Goal: Ask a question: Seek information or help from site administrators or community

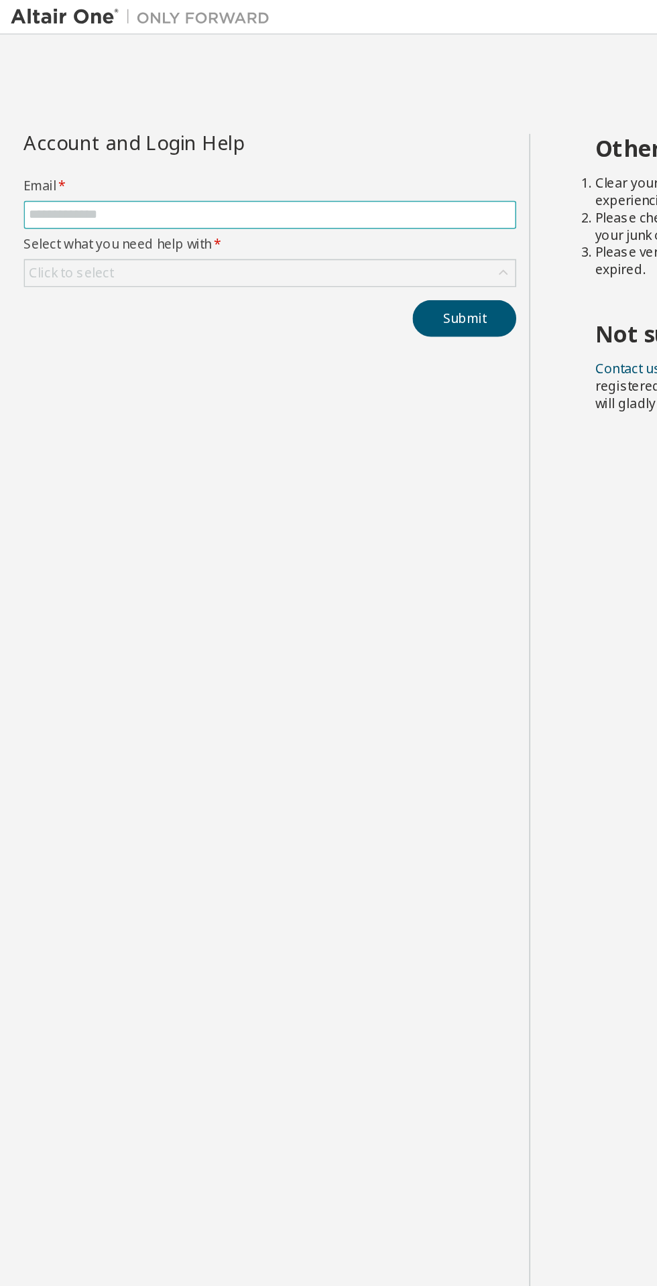
click at [43, 131] on input "text" at bounding box center [167, 133] width 299 height 11
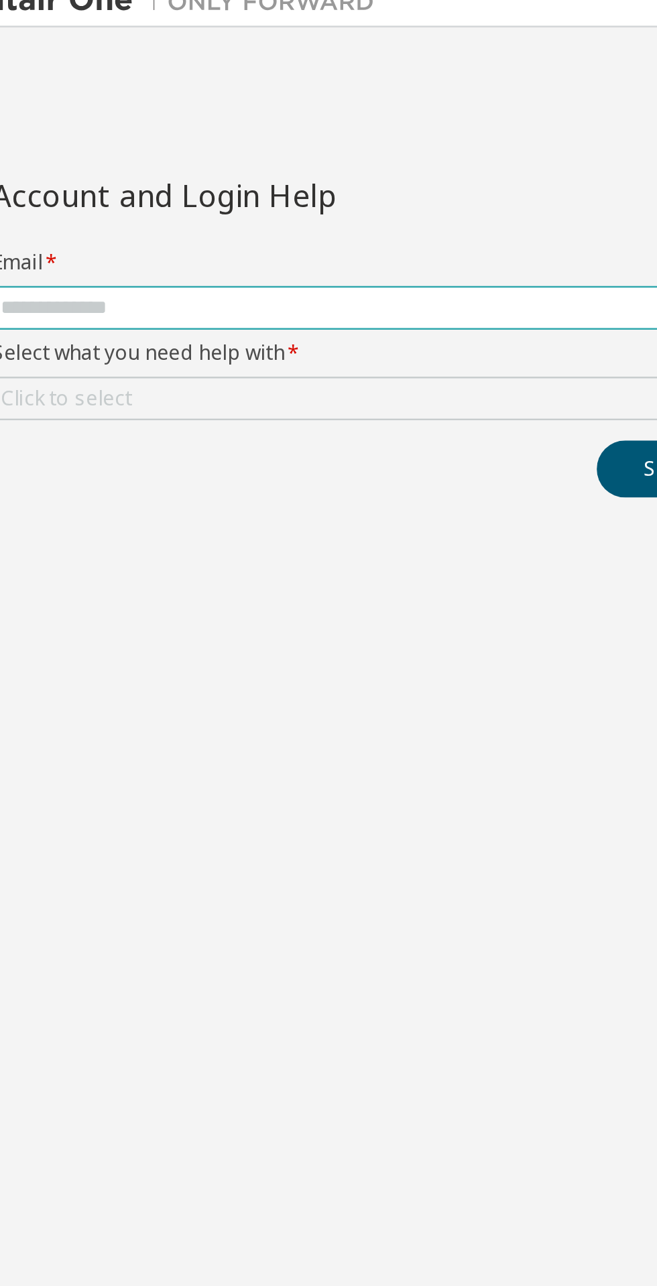
type input "**********"
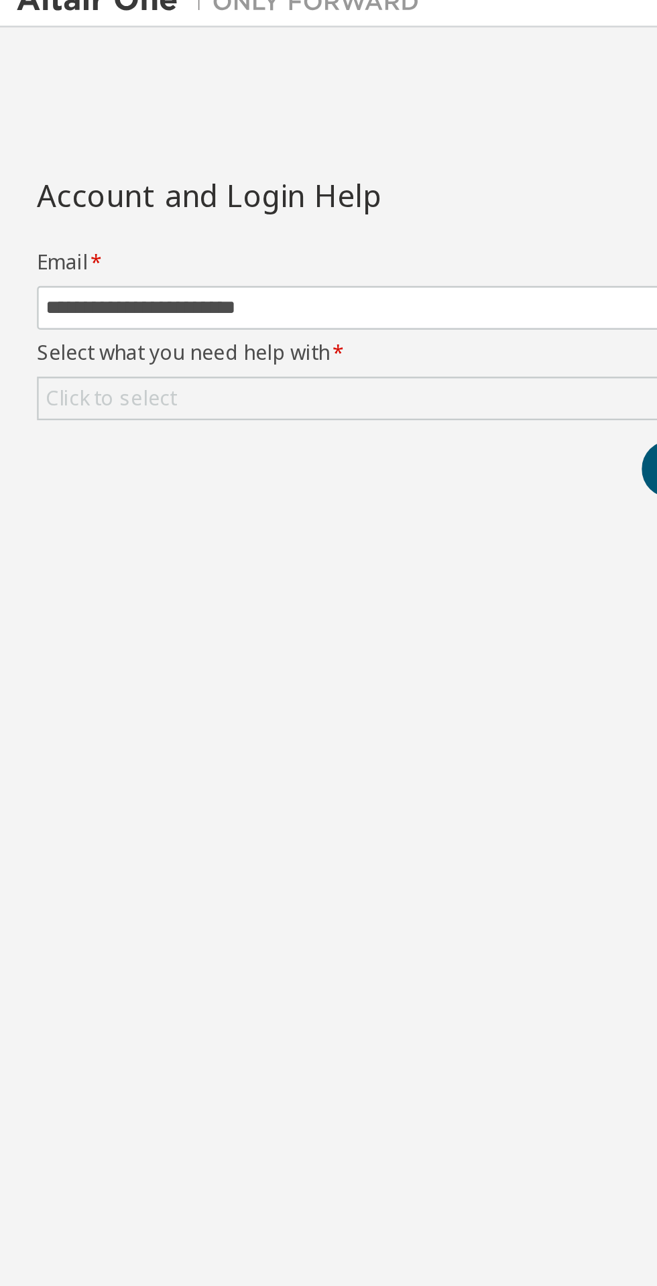
click at [50, 173] on div "Click to select" at bounding box center [44, 169] width 52 height 11
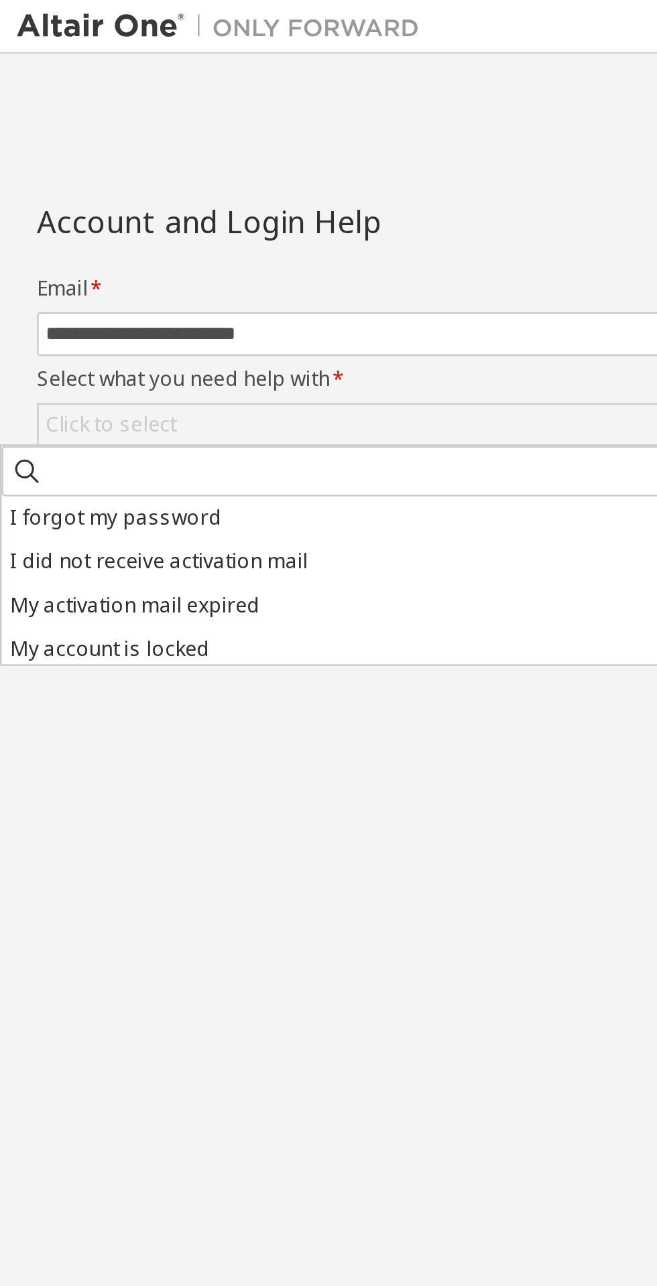
click at [26, 207] on li "I forgot my password" at bounding box center [152, 206] width 302 height 17
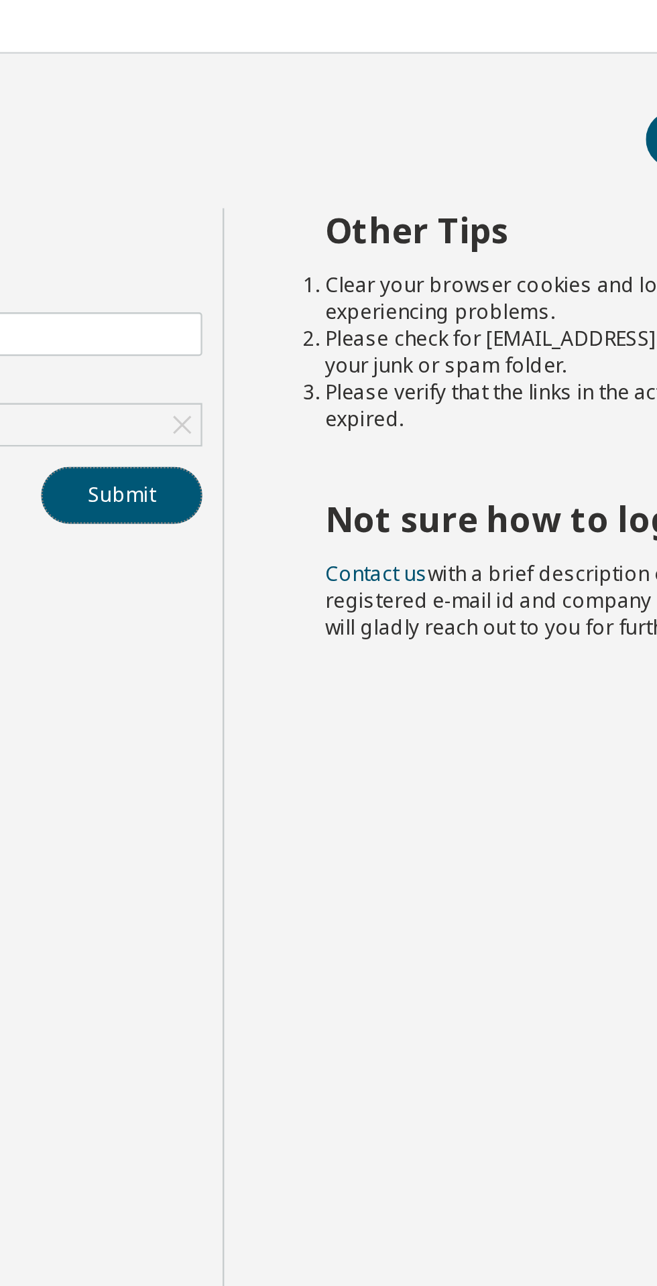
click at [290, 203] on button "Submit" at bounding box center [288, 197] width 64 height 23
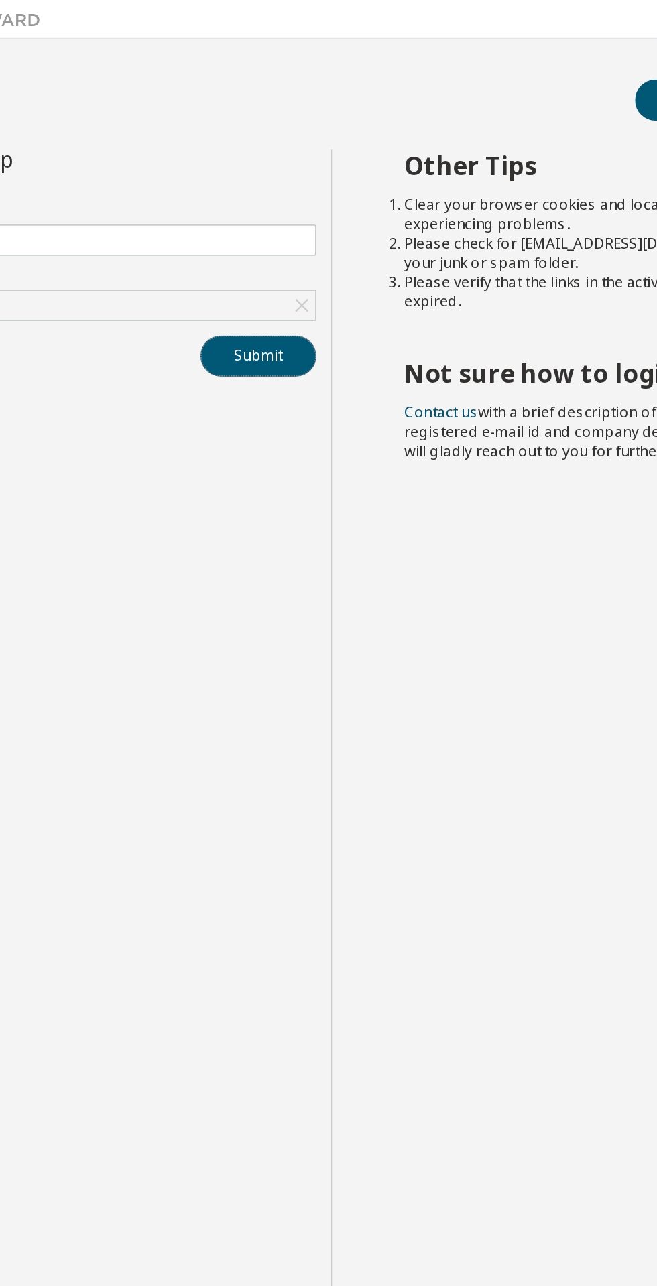
click at [278, 202] on button "Submit" at bounding box center [288, 197] width 64 height 23
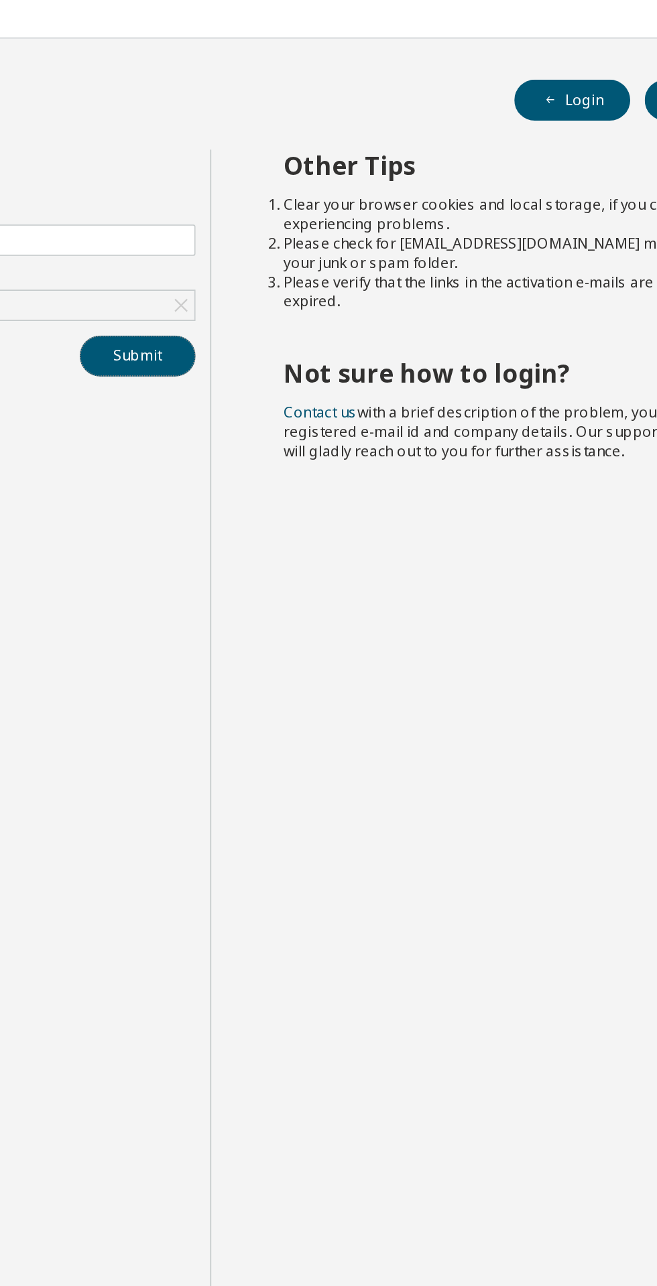
click at [281, 195] on button "Submit" at bounding box center [288, 197] width 64 height 23
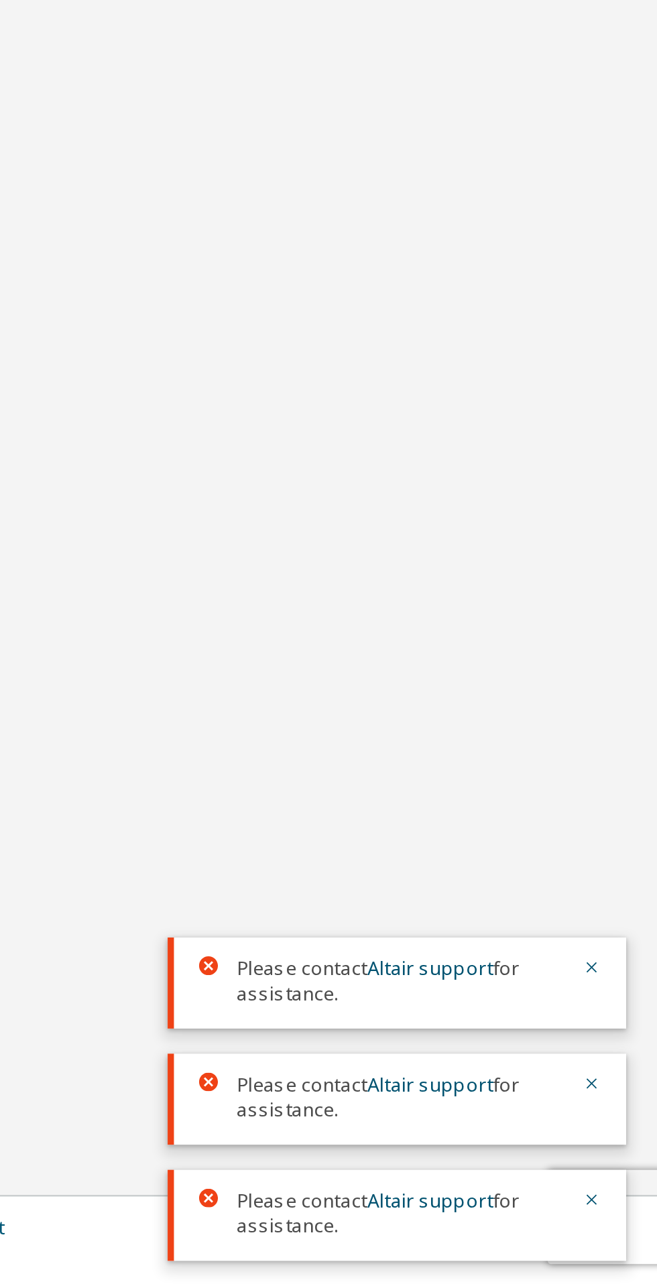
click at [629, 1144] on div "Please contact Altair support for assistance." at bounding box center [546, 1157] width 196 height 39
click at [637, 1195] on div "Please contact Altair support for assistance." at bounding box center [546, 1206] width 196 height 39
click at [631, 1132] on div "Other Tips Clear your browser cookies and local storage, if you continue experi…" at bounding box center [489, 654] width 322 height 1142
click at [628, 1200] on icon "button" at bounding box center [629, 1200] width 5 height 5
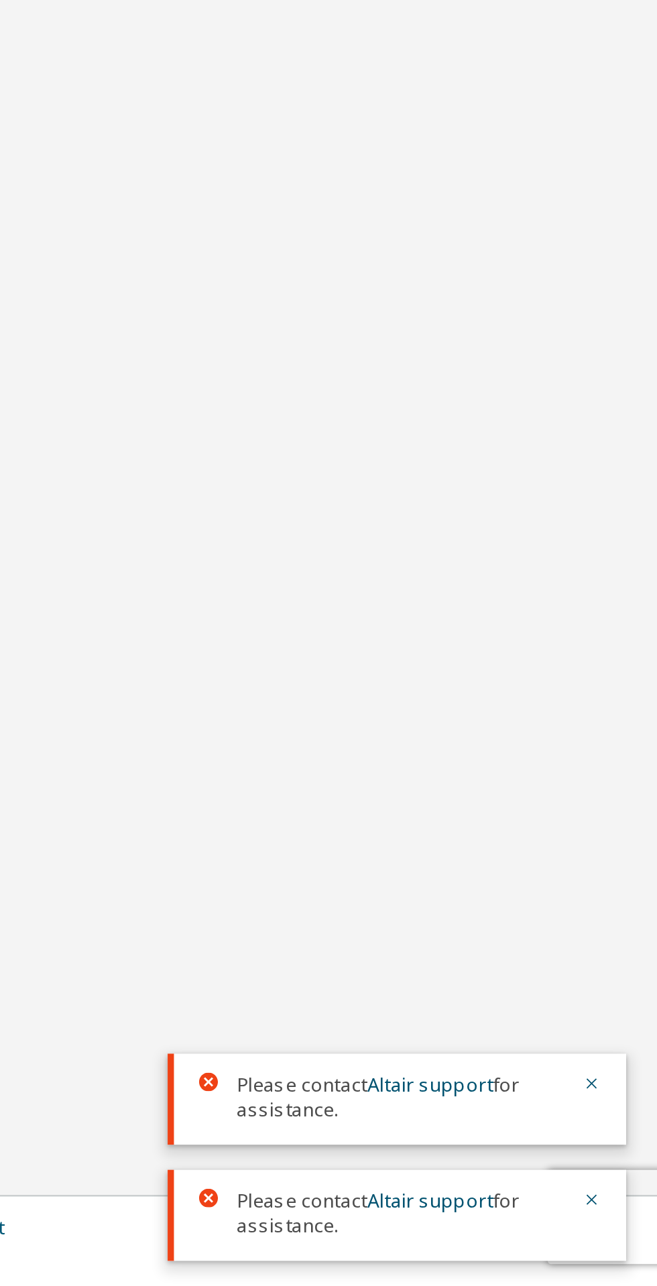
click at [628, 1249] on icon "button" at bounding box center [629, 1249] width 5 height 5
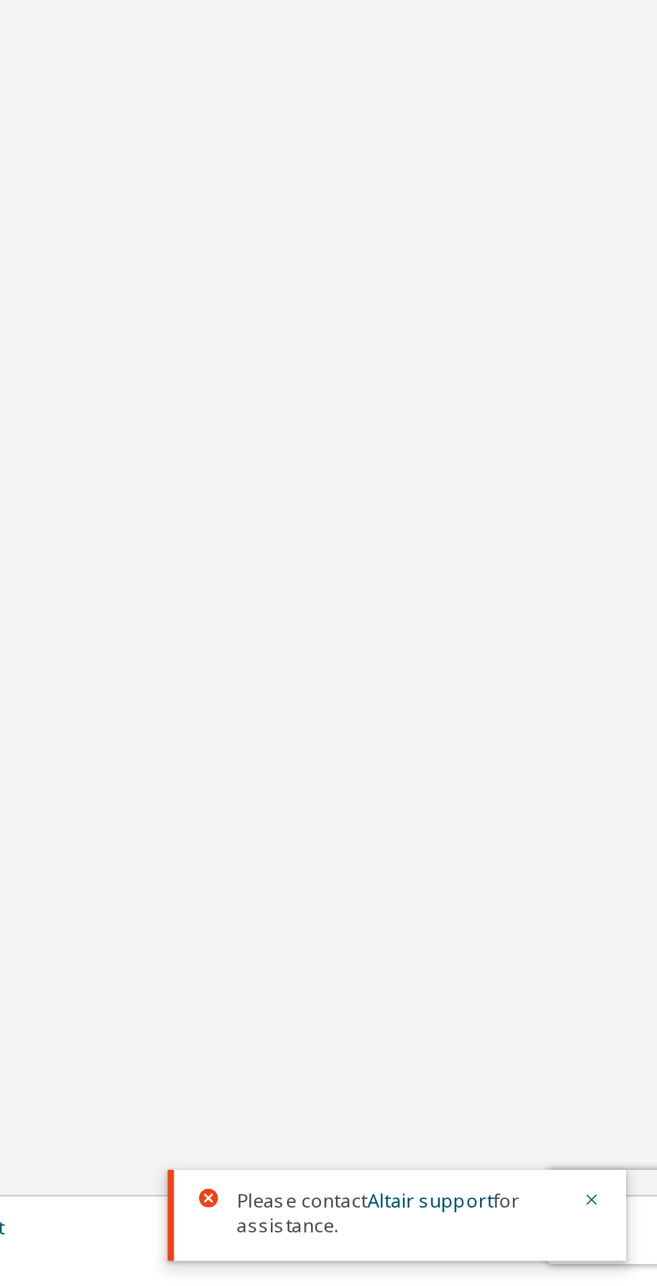
click at [629, 1241] on div "Please contact Altair support for assistance." at bounding box center [546, 1256] width 196 height 39
click at [627, 1239] on div "Please contact Altair support for assistance." at bounding box center [546, 1256] width 196 height 39
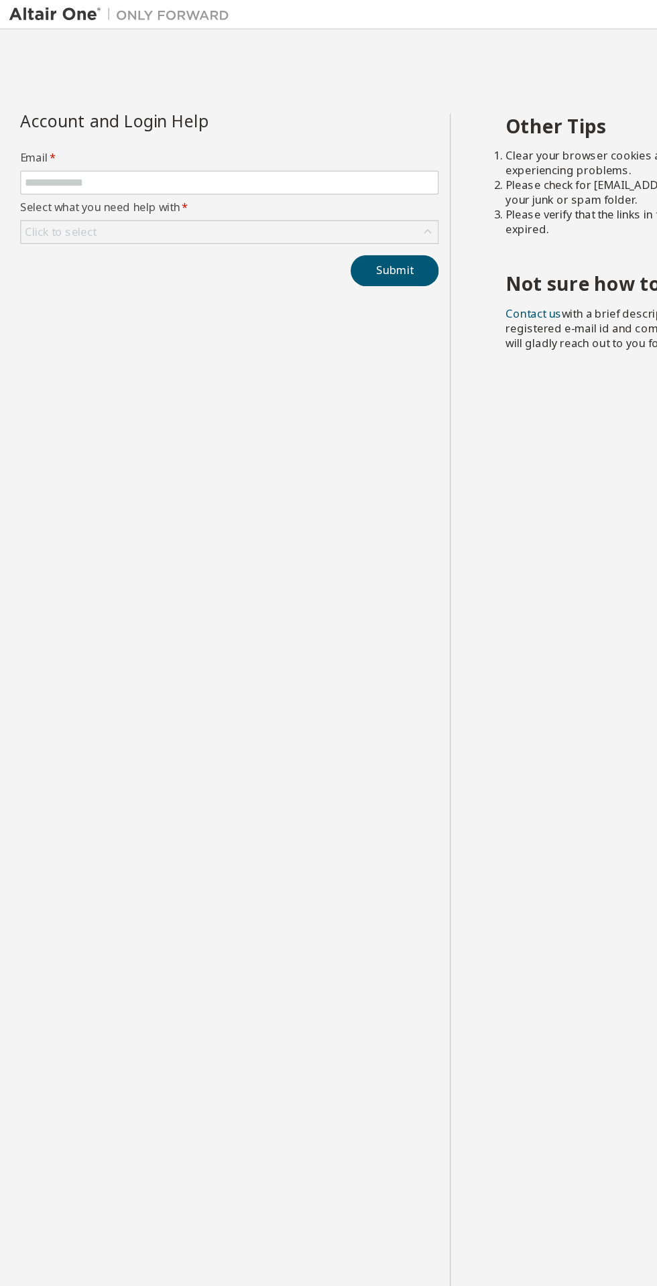
click at [82, 119] on label "Email *" at bounding box center [168, 115] width 306 height 11
click at [56, 129] on input "text" at bounding box center [167, 133] width 299 height 11
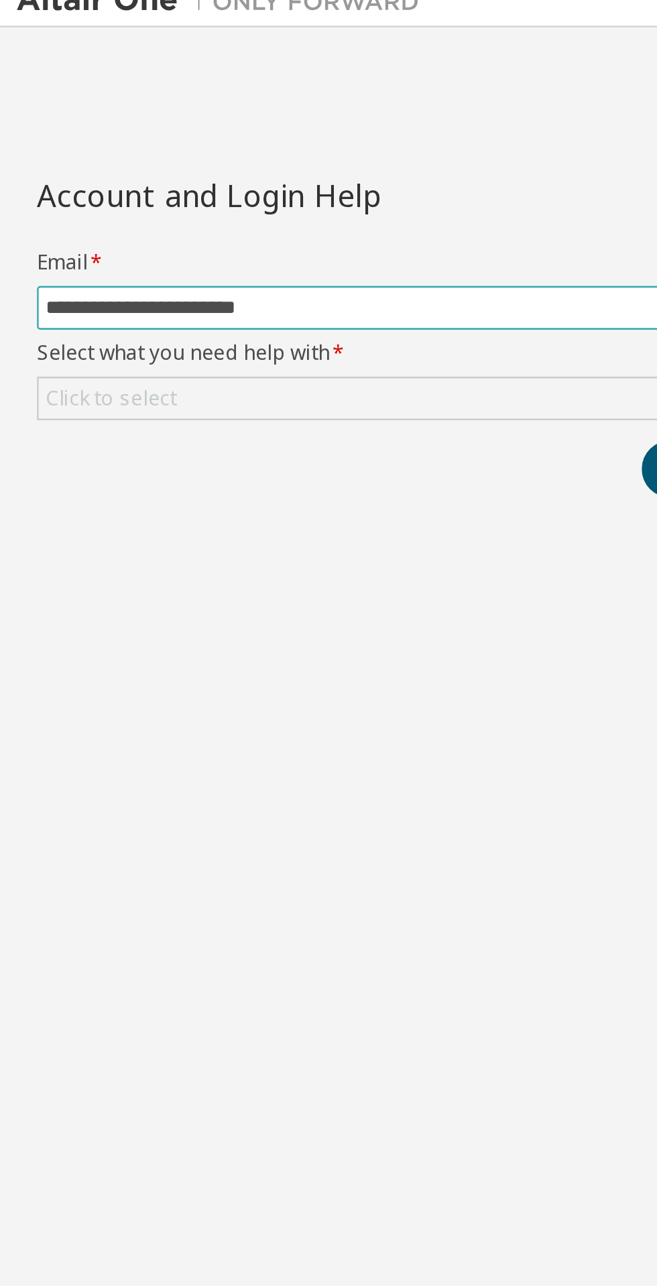
click at [120, 134] on input "**********" at bounding box center [167, 133] width 299 height 11
type input "**********"
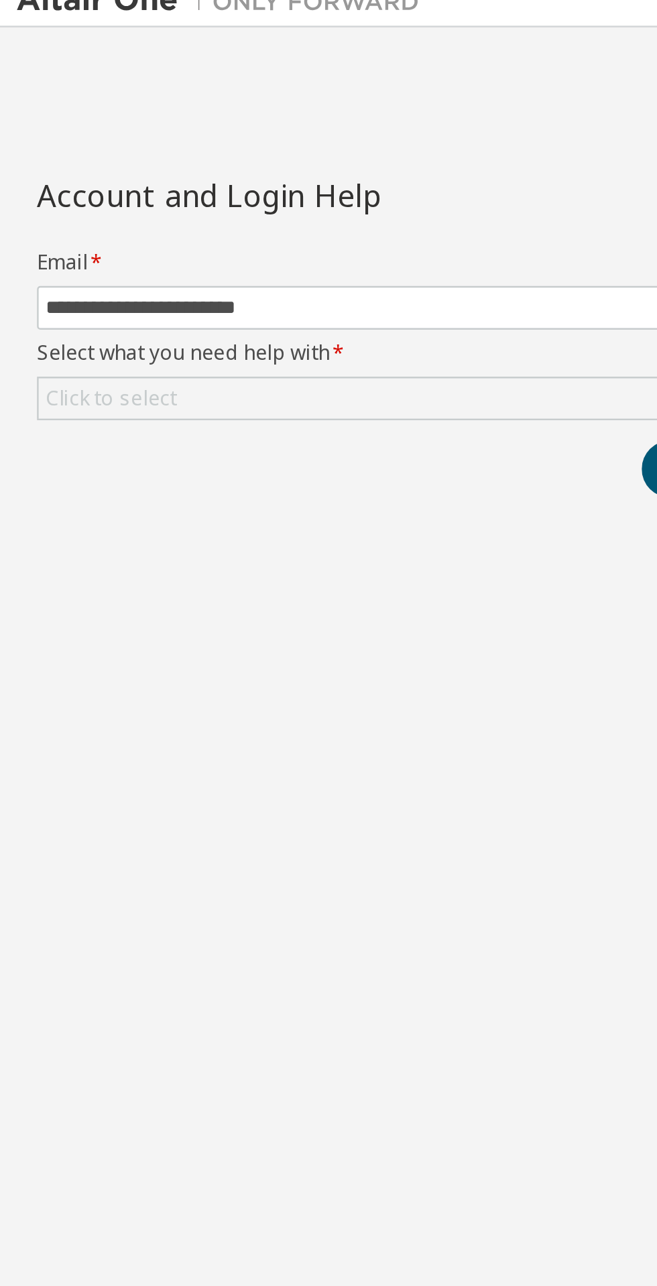
click at [42, 176] on div "Click to select" at bounding box center [44, 169] width 56 height 15
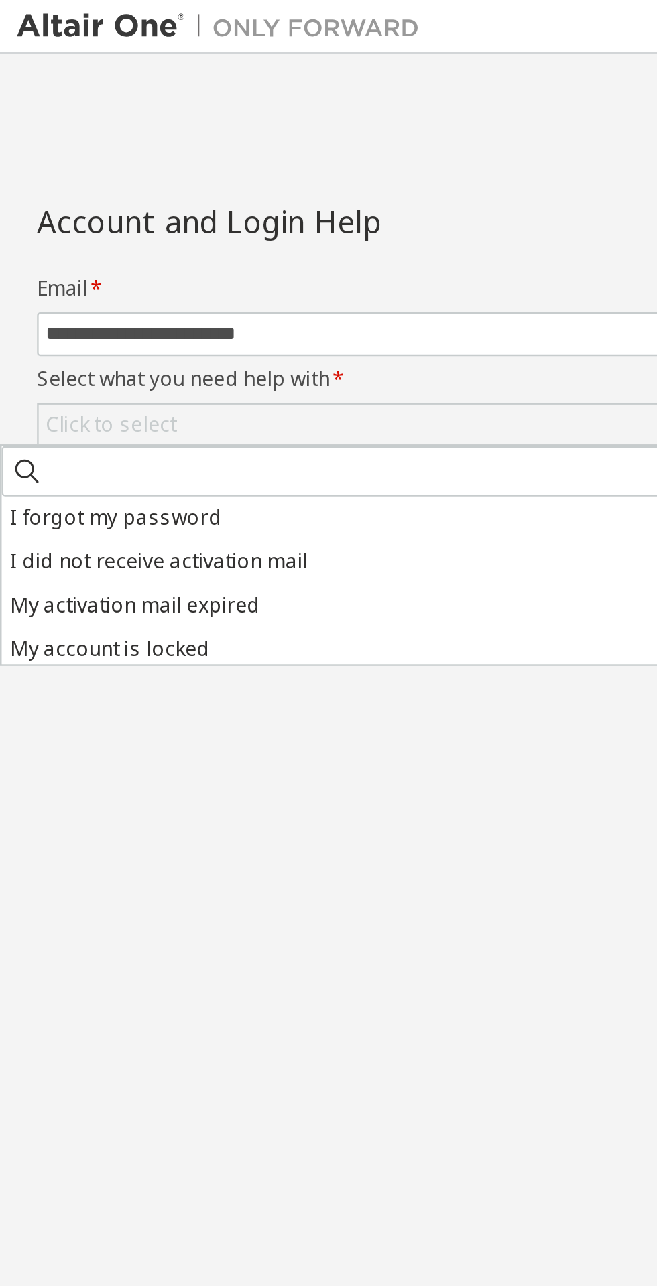
click at [19, 225] on li "I did not receive activation mail" at bounding box center [152, 224] width 302 height 17
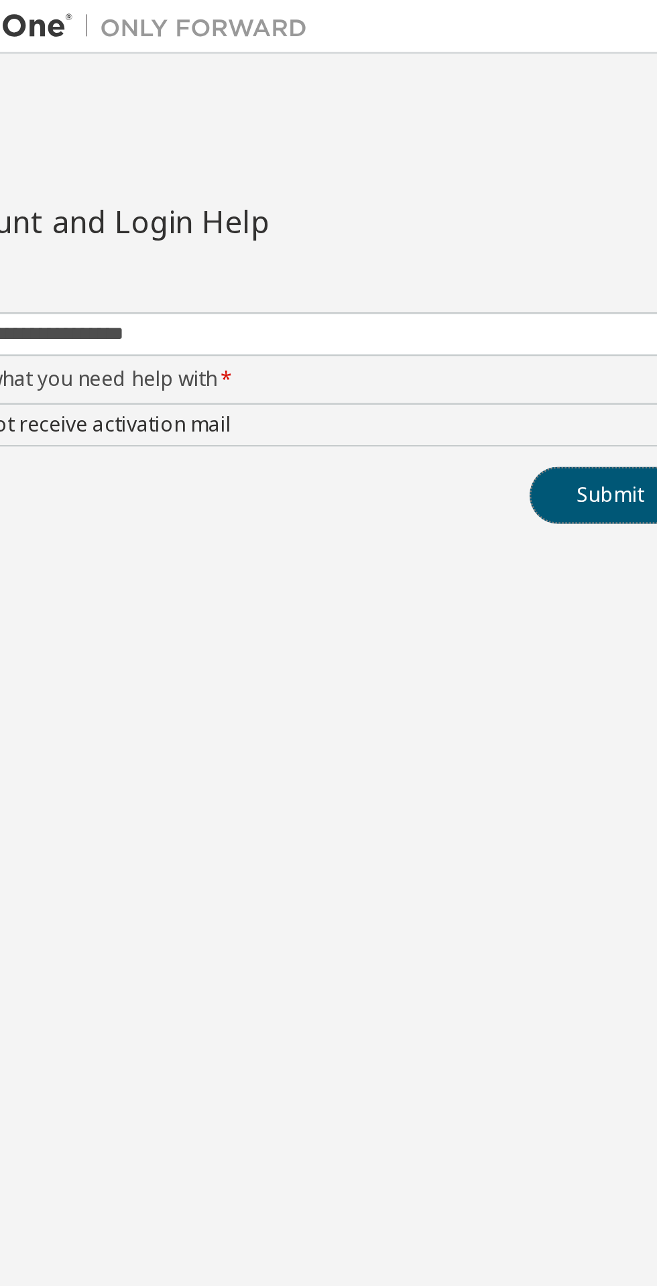
click at [278, 202] on button "Submit" at bounding box center [288, 197] width 64 height 23
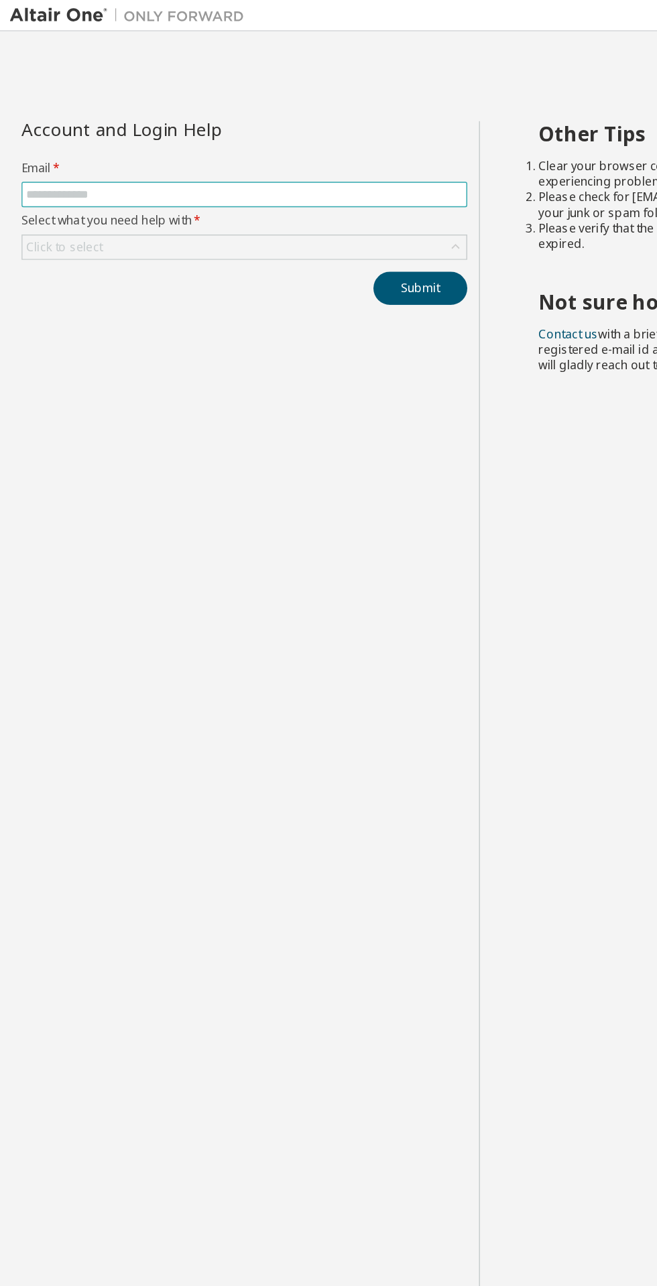
click at [51, 133] on input "text" at bounding box center [167, 133] width 299 height 11
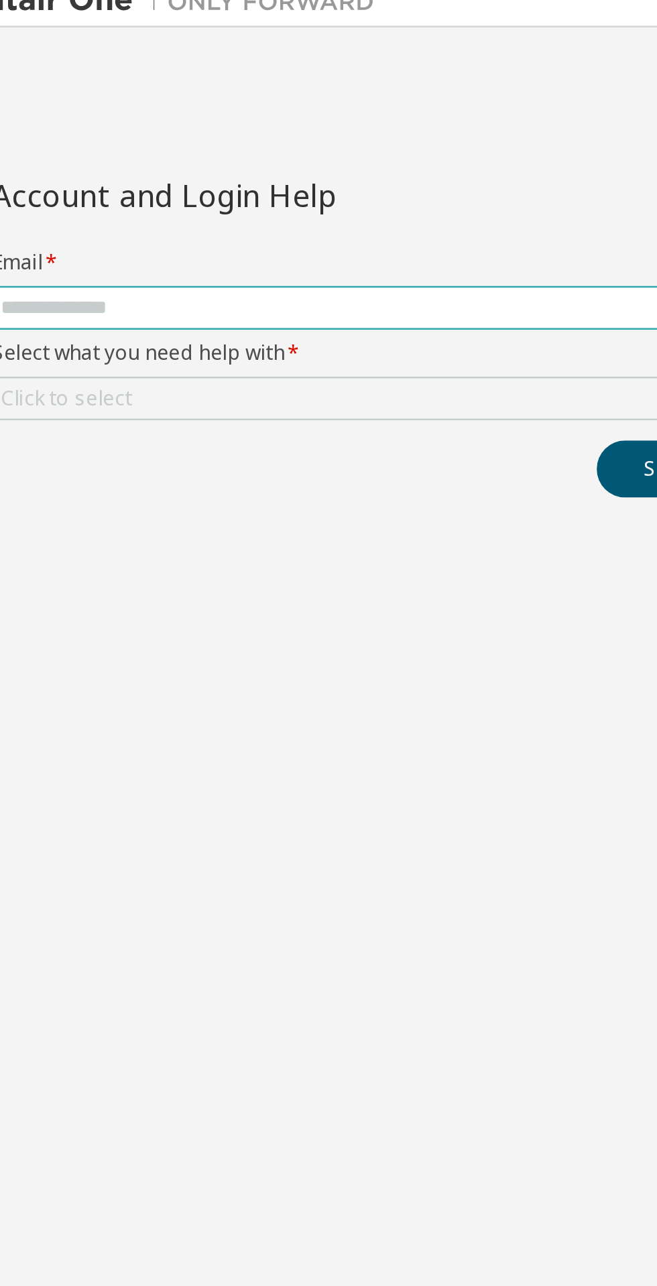
type input "**********"
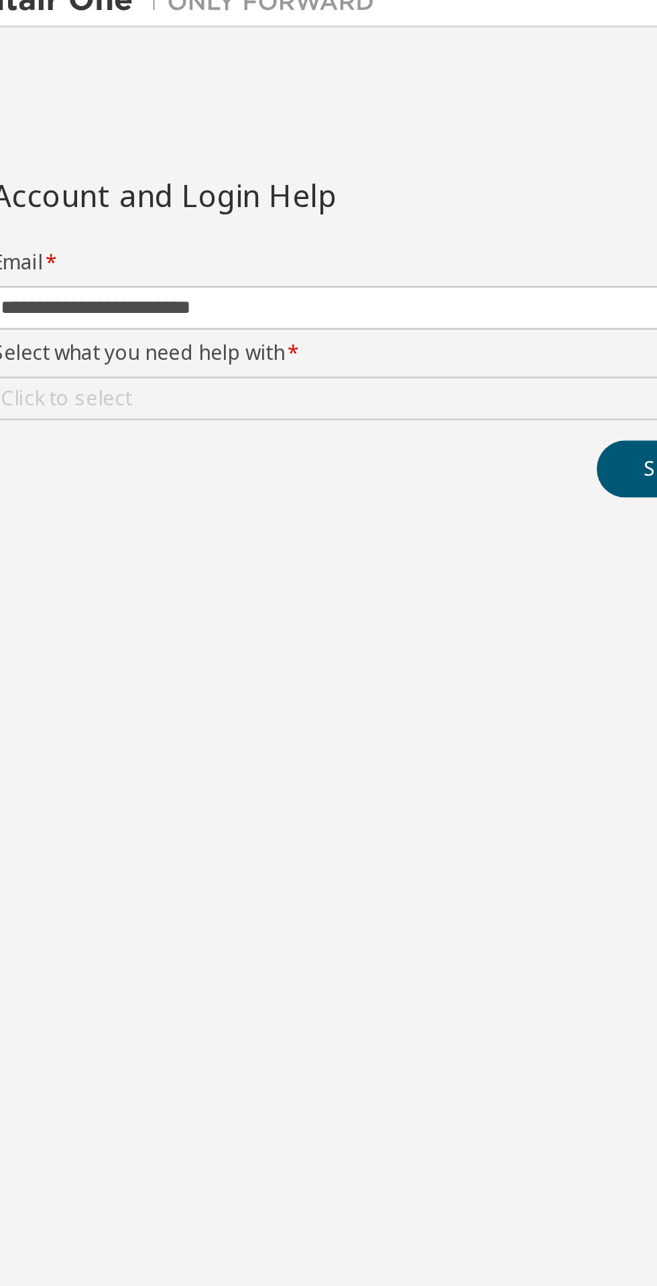
click at [52, 173] on div "Click to select" at bounding box center [44, 169] width 52 height 11
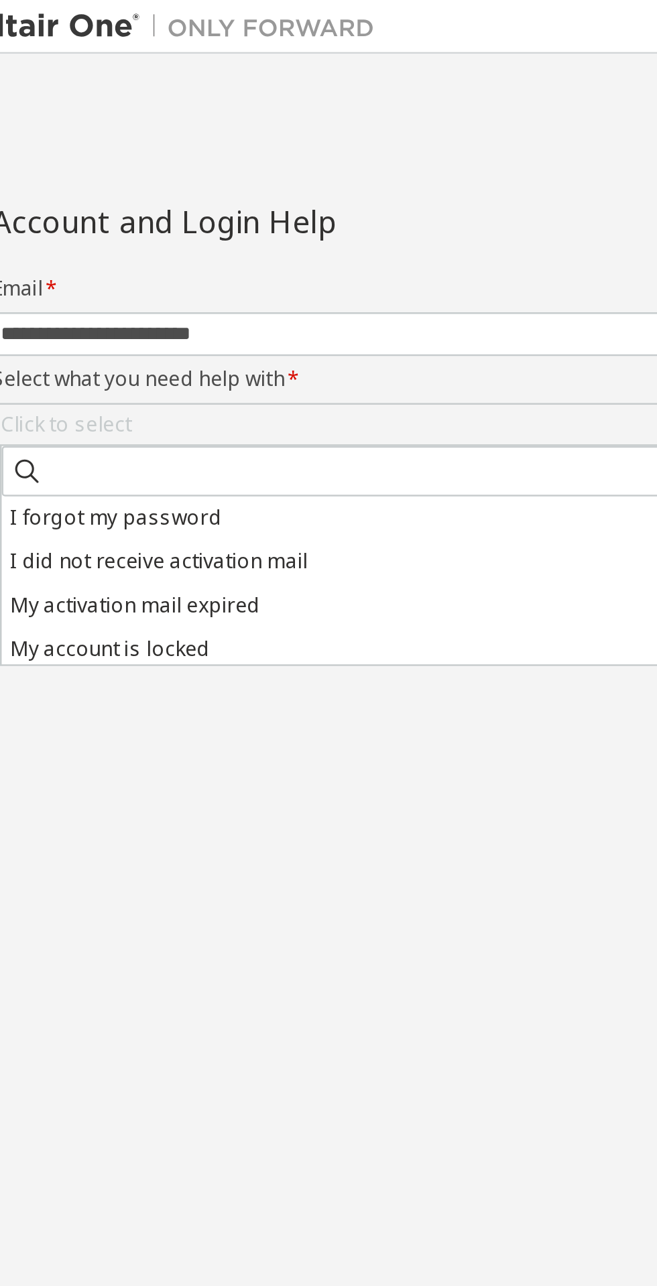
click at [40, 204] on li "I forgot my password" at bounding box center [170, 206] width 302 height 17
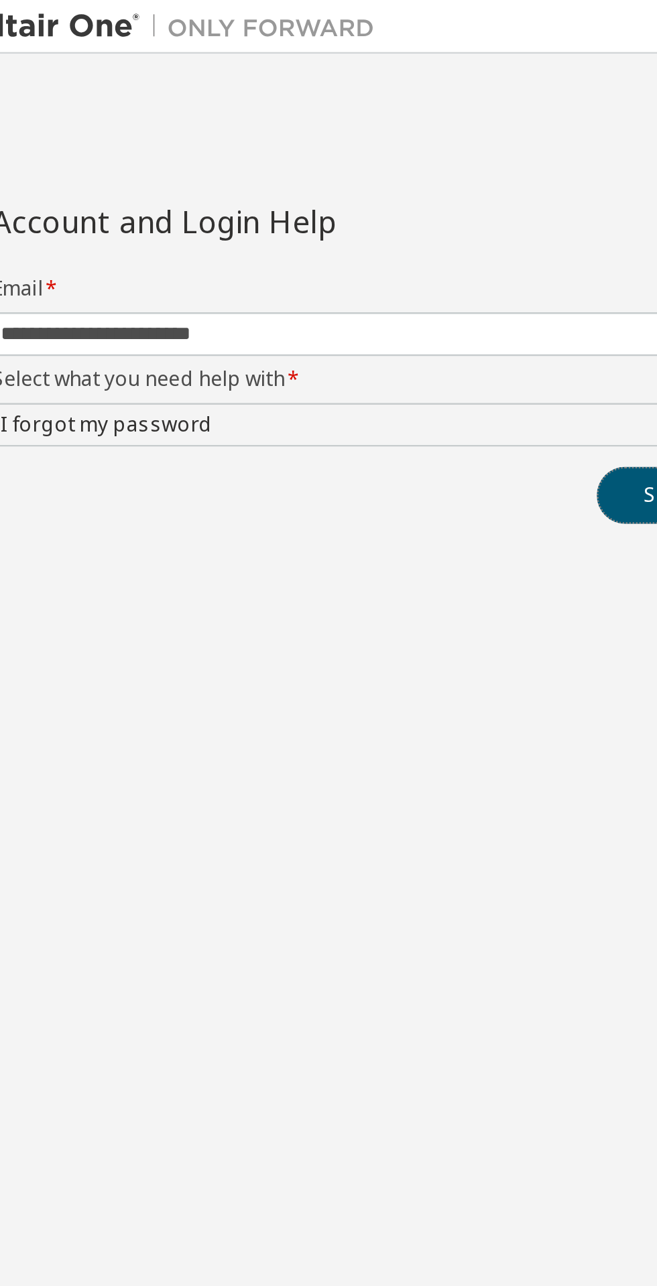
click at [267, 197] on button "Submit" at bounding box center [288, 197] width 64 height 23
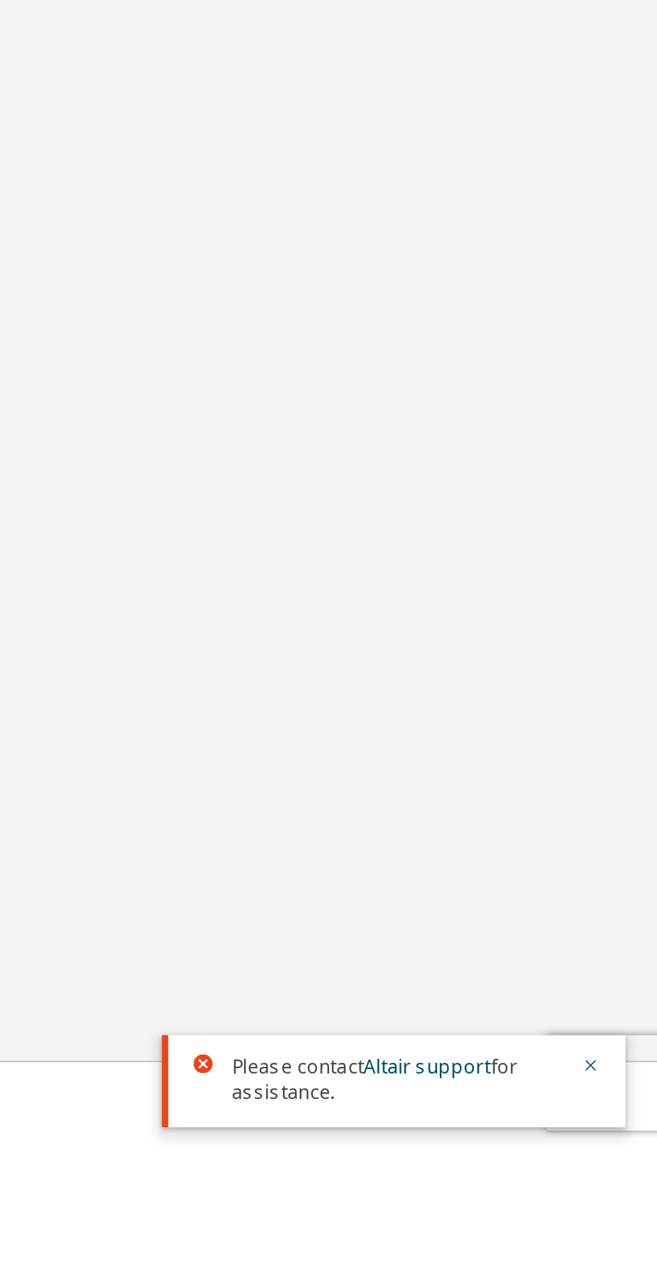
click at [553, 1276] on div "Please contact Altair support for assistance." at bounding box center [546, 1256] width 196 height 39
click at [558, 1256] on link "Altair support" at bounding box center [560, 1249] width 54 height 11
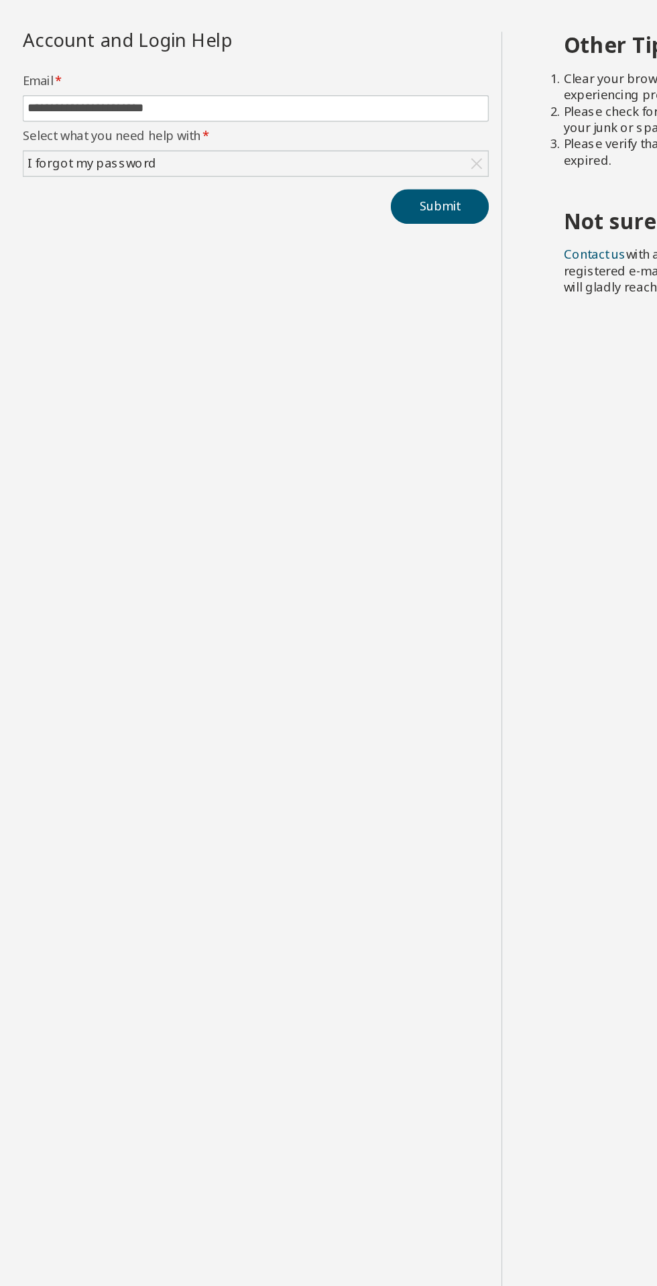
scroll to position [56, 0]
